Goal: Information Seeking & Learning: Learn about a topic

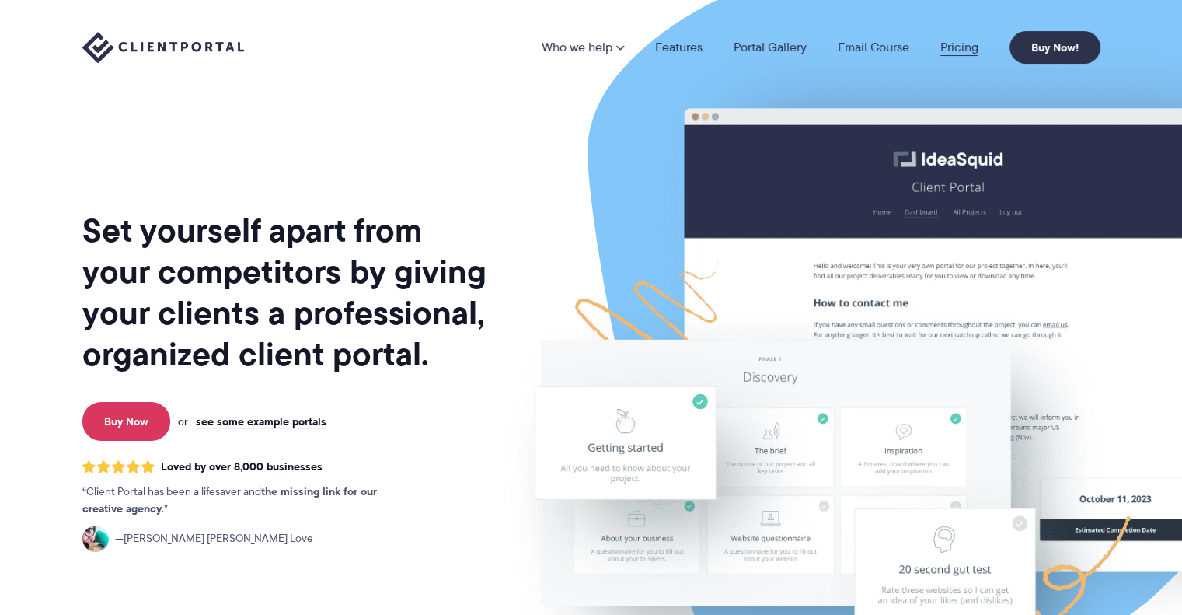
click at [964, 46] on link "Pricing" at bounding box center [960, 47] width 38 height 12
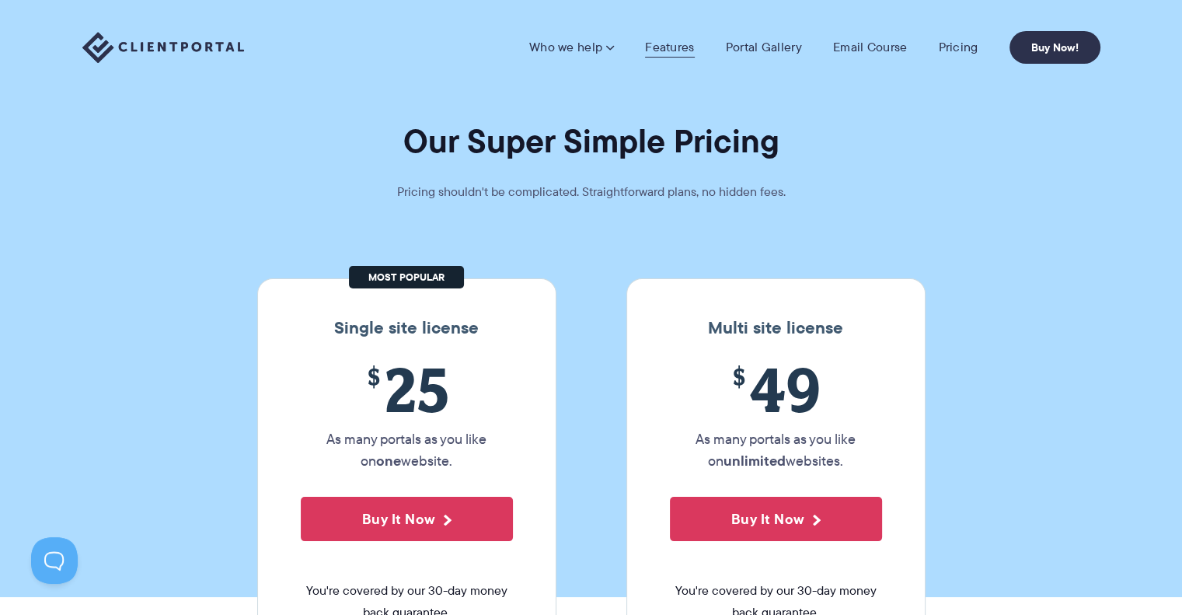
click at [665, 47] on link "Features" at bounding box center [669, 48] width 49 height 16
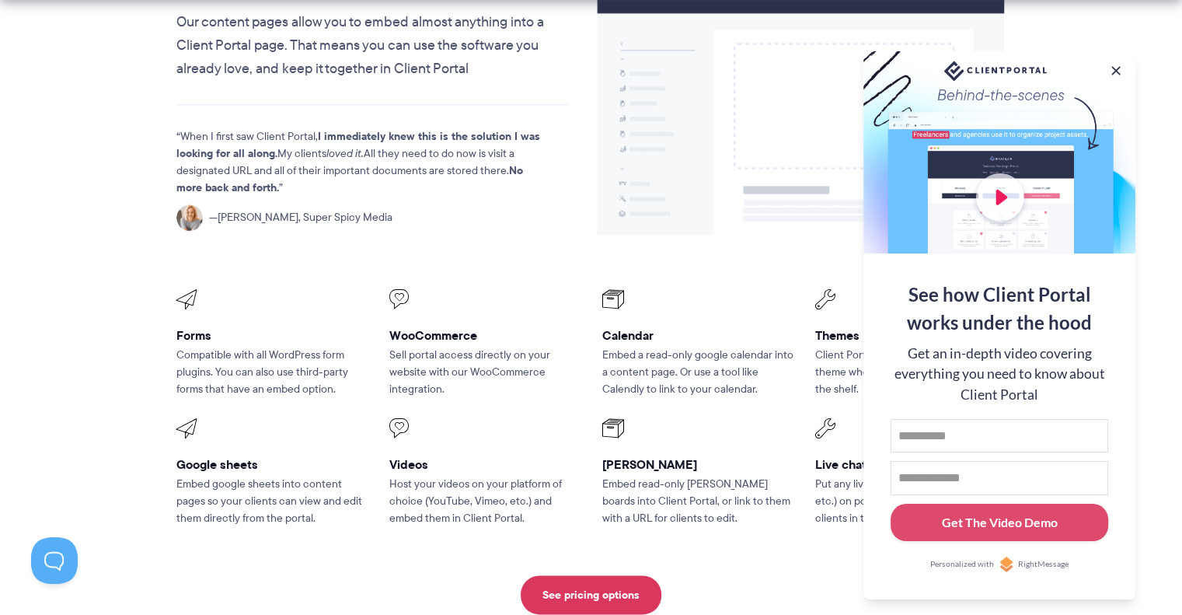
scroll to position [1937, 0]
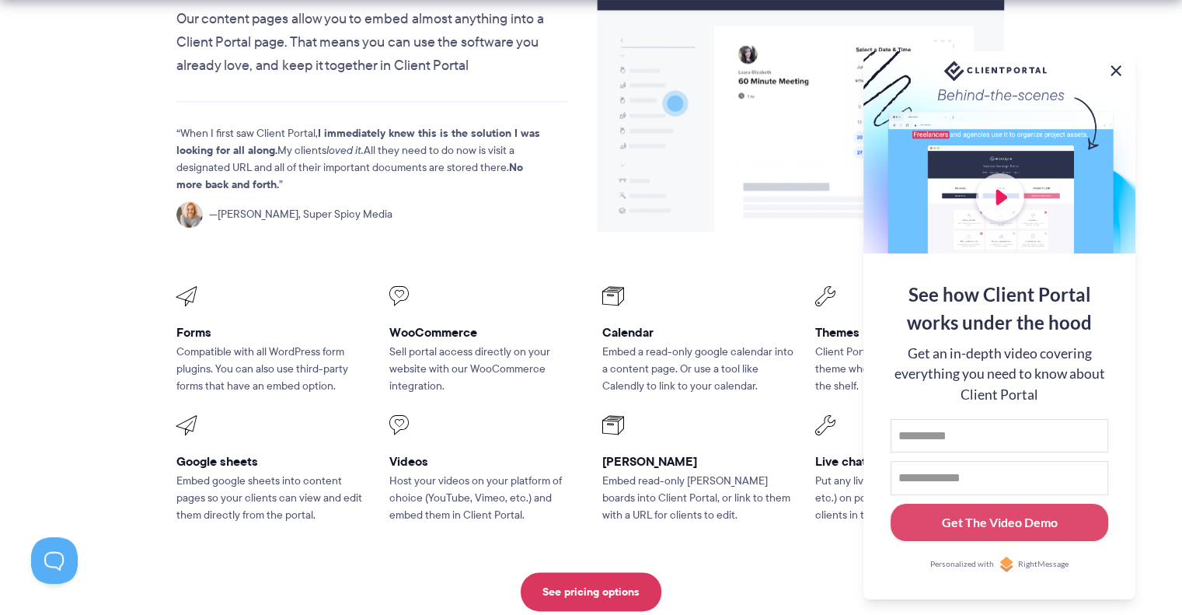
click at [1115, 65] on button at bounding box center [1116, 70] width 19 height 19
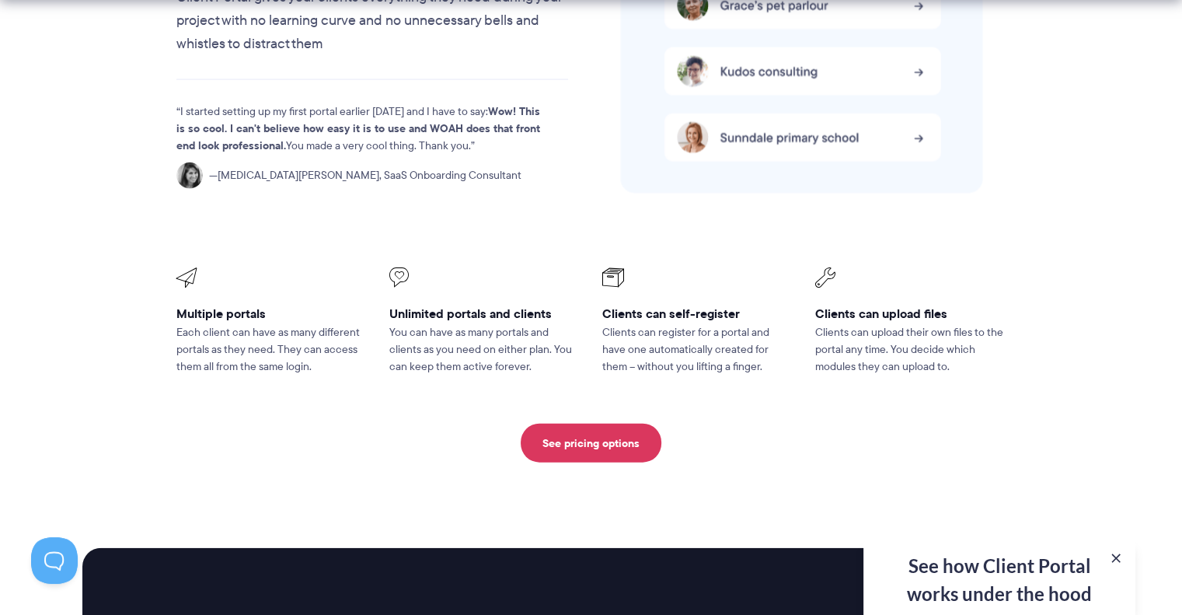
scroll to position [3428, 0]
